Goal: Use online tool/utility: Utilize a website feature to perform a specific function

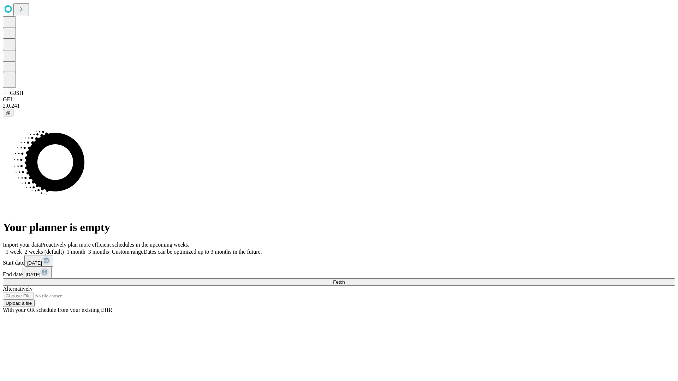
click at [64, 249] on label "2 weeks (default)" at bounding box center [43, 252] width 42 height 6
click at [345, 280] on span "Fetch" at bounding box center [339, 282] width 12 height 5
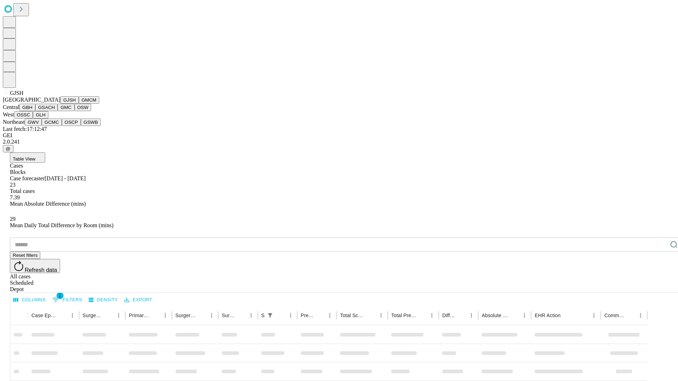
click at [79, 104] on button "GMCM" at bounding box center [89, 99] width 20 height 7
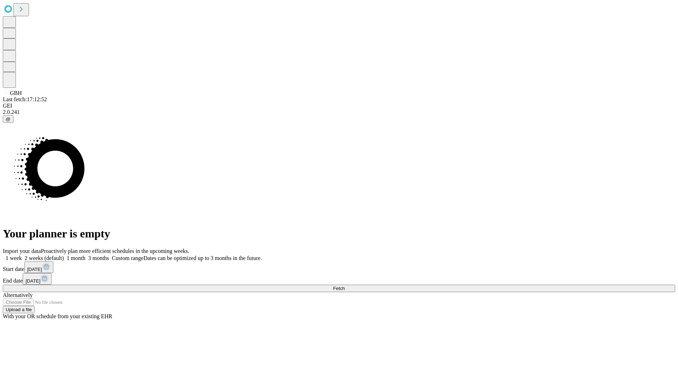
click at [64, 255] on label "2 weeks (default)" at bounding box center [43, 258] width 42 height 6
click at [345, 286] on span "Fetch" at bounding box center [339, 288] width 12 height 5
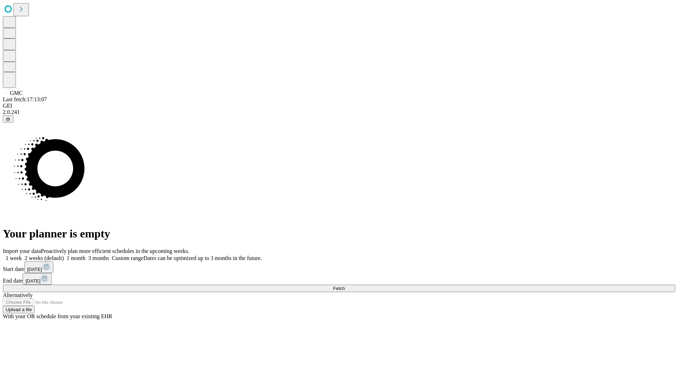
click at [64, 255] on label "2 weeks (default)" at bounding box center [43, 258] width 42 height 6
click at [345, 286] on span "Fetch" at bounding box center [339, 288] width 12 height 5
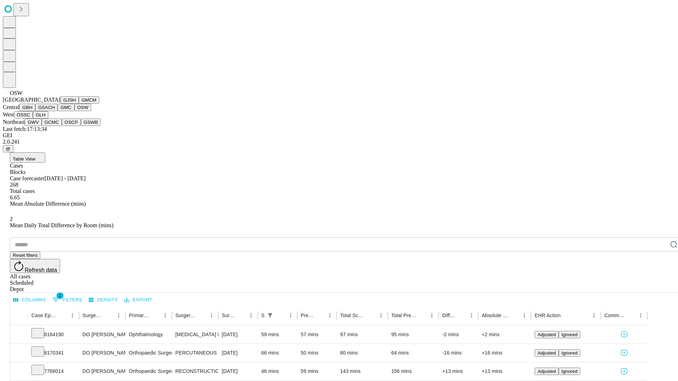
click at [33, 119] on button "OSSC" at bounding box center [23, 114] width 19 height 7
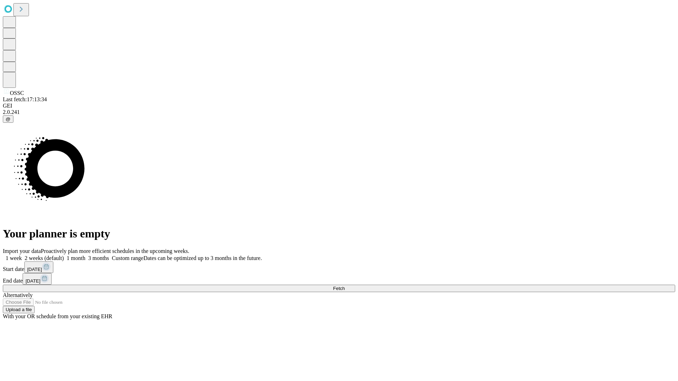
click at [64, 255] on label "2 weeks (default)" at bounding box center [43, 258] width 42 height 6
click at [345, 286] on span "Fetch" at bounding box center [339, 288] width 12 height 5
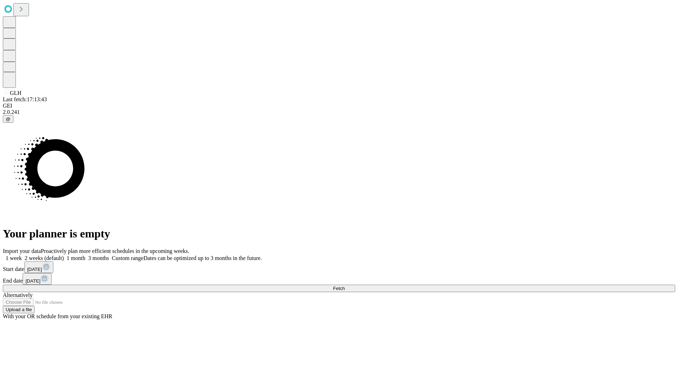
click at [64, 255] on label "2 weeks (default)" at bounding box center [43, 258] width 42 height 6
click at [345, 286] on span "Fetch" at bounding box center [339, 288] width 12 height 5
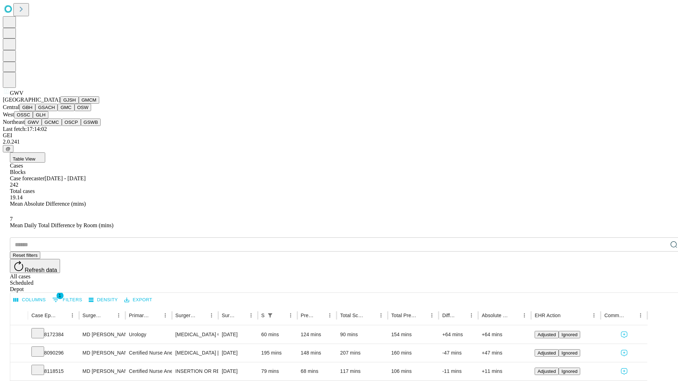
click at [55, 126] on button "GCMC" at bounding box center [52, 122] width 20 height 7
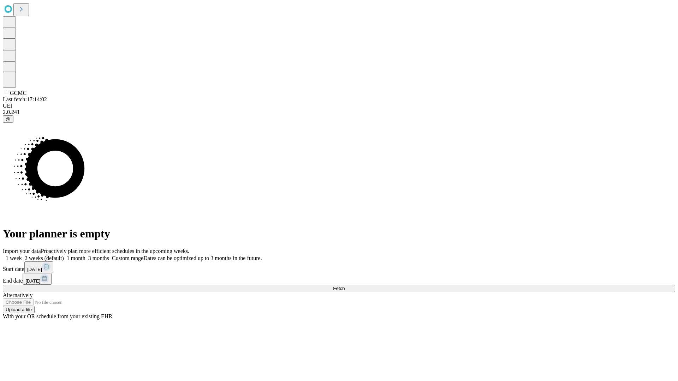
click at [64, 255] on label "2 weeks (default)" at bounding box center [43, 258] width 42 height 6
click at [345, 286] on span "Fetch" at bounding box center [339, 288] width 12 height 5
